Goal: Navigation & Orientation: Find specific page/section

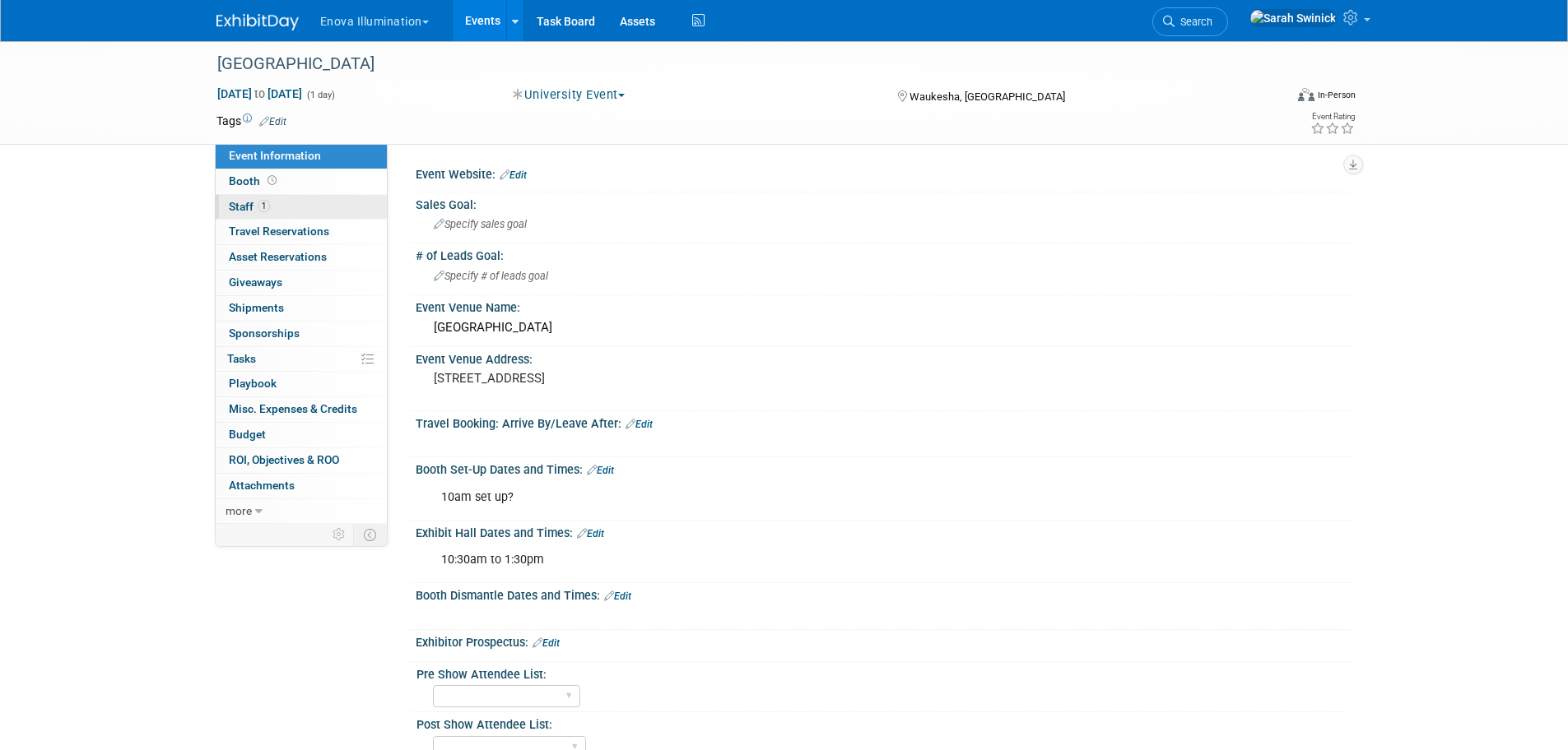
click at [322, 203] on link "1 Staff 1" at bounding box center [301, 208] width 172 height 25
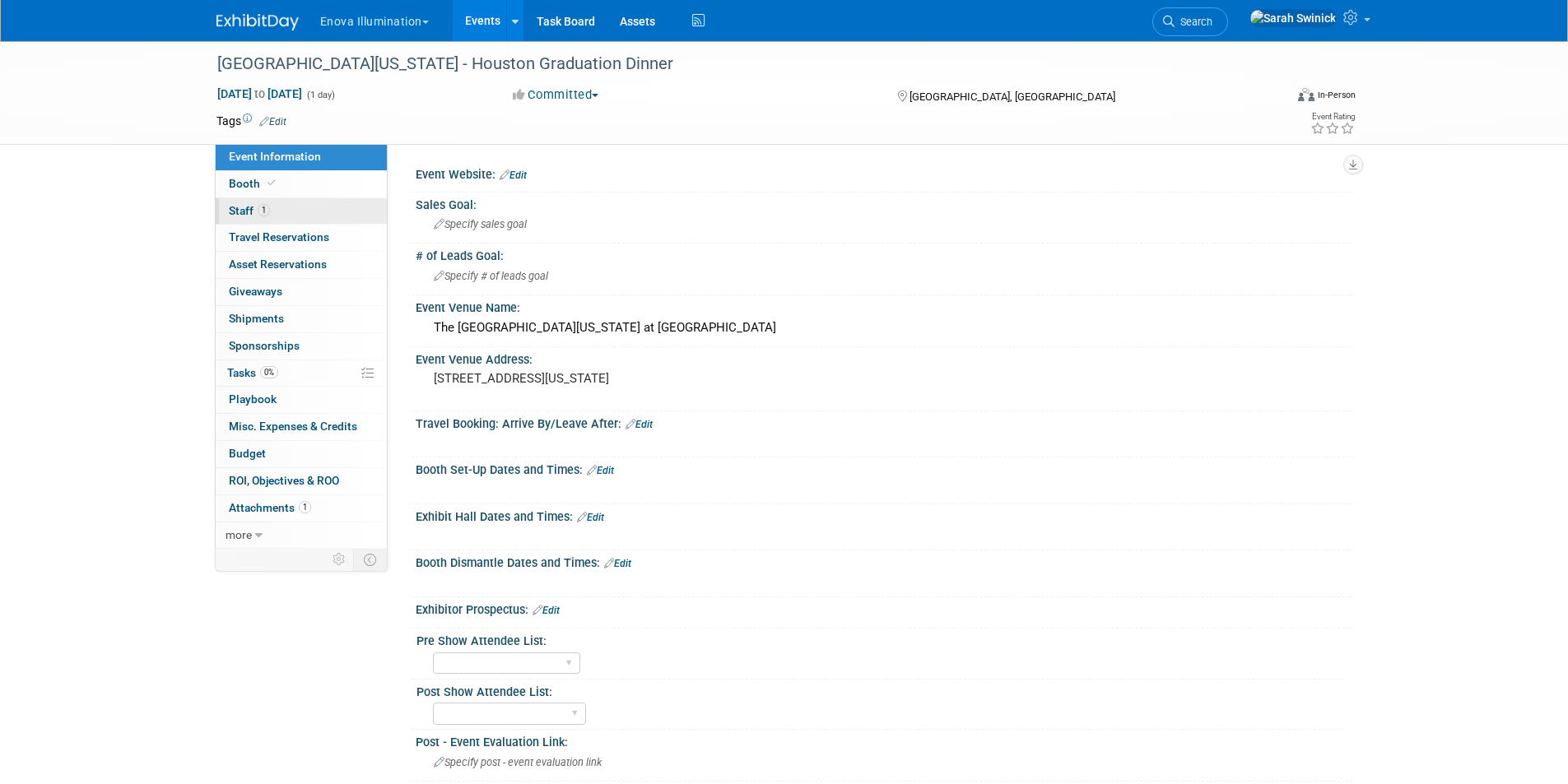
click at [297, 219] on link "1 Staff 1" at bounding box center [301, 211] width 172 height 26
